Goal: Information Seeking & Learning: Learn about a topic

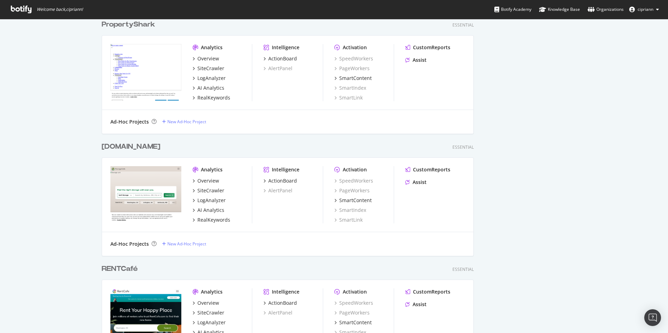
scroll to position [405, 0]
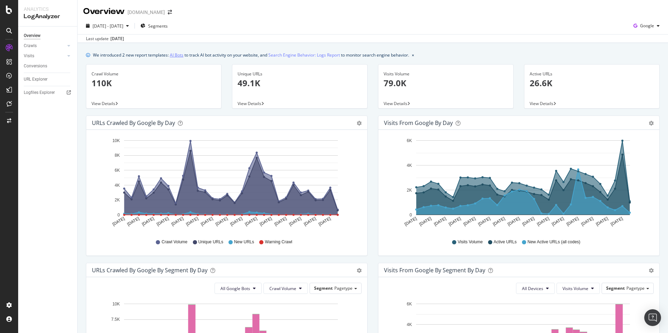
click at [177, 56] on link "AI Bots" at bounding box center [177, 54] width 14 height 7
